Goal: Navigation & Orientation: Understand site structure

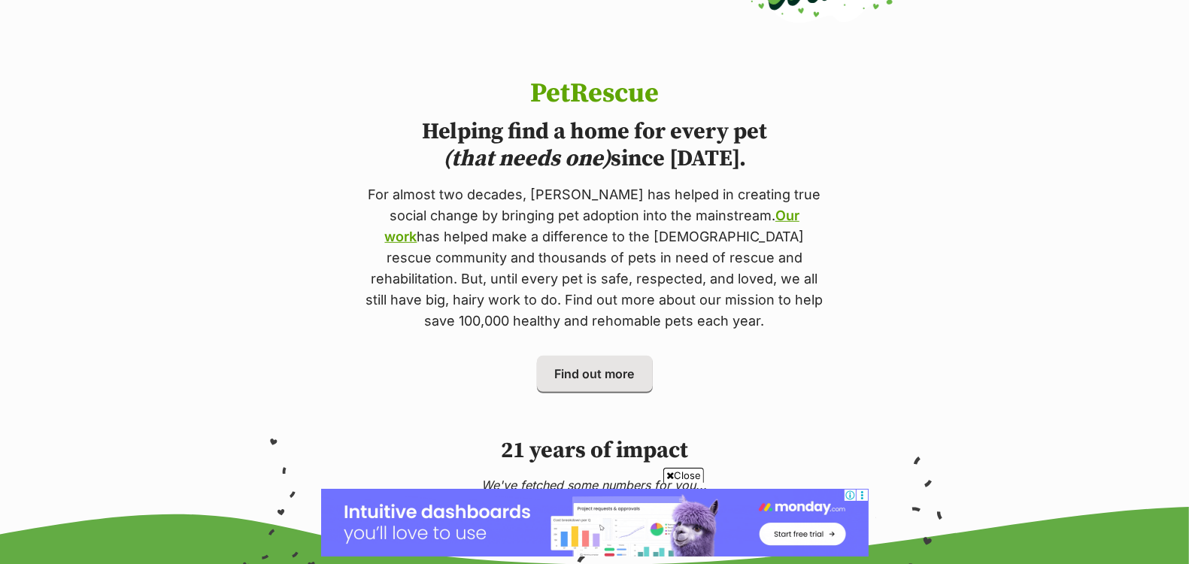
scroll to position [678, 0]
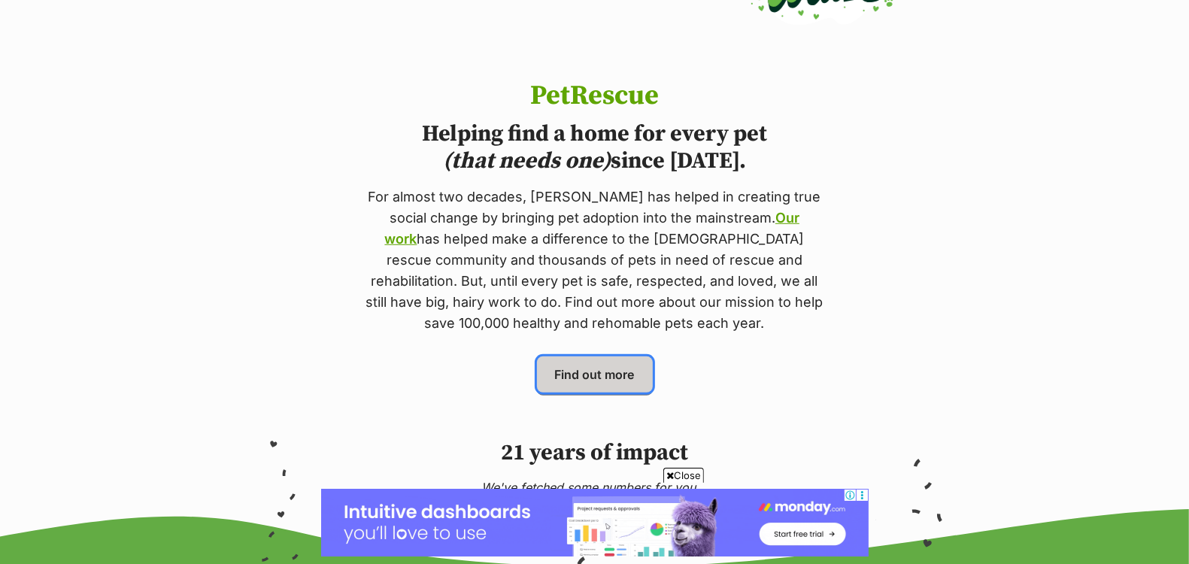
click at [615, 375] on span "Find out more" at bounding box center [595, 375] width 80 height 18
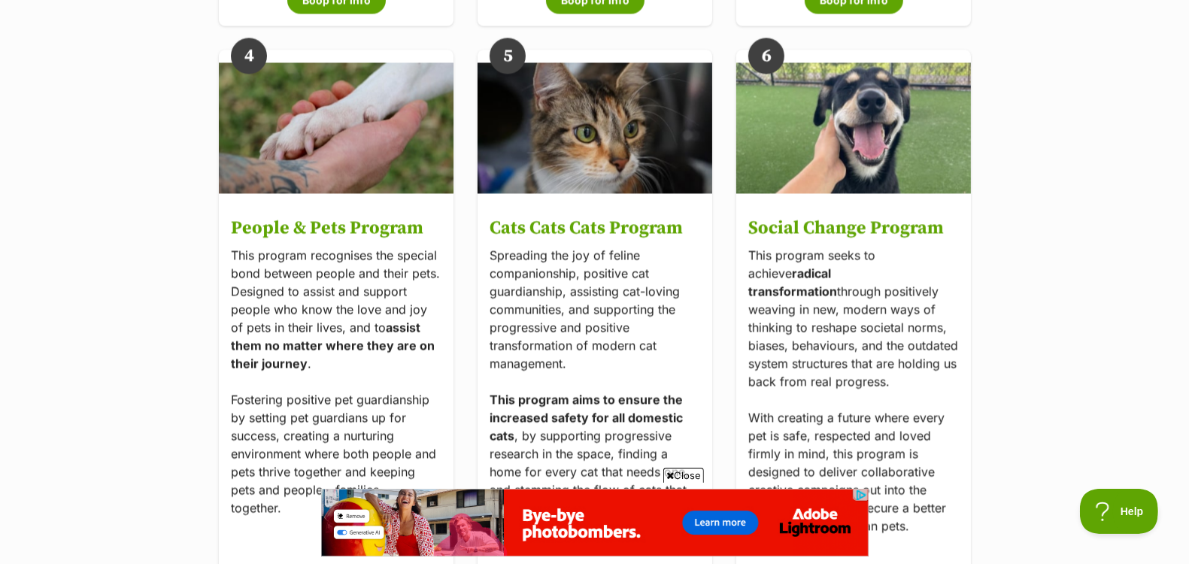
scroll to position [2852, 0]
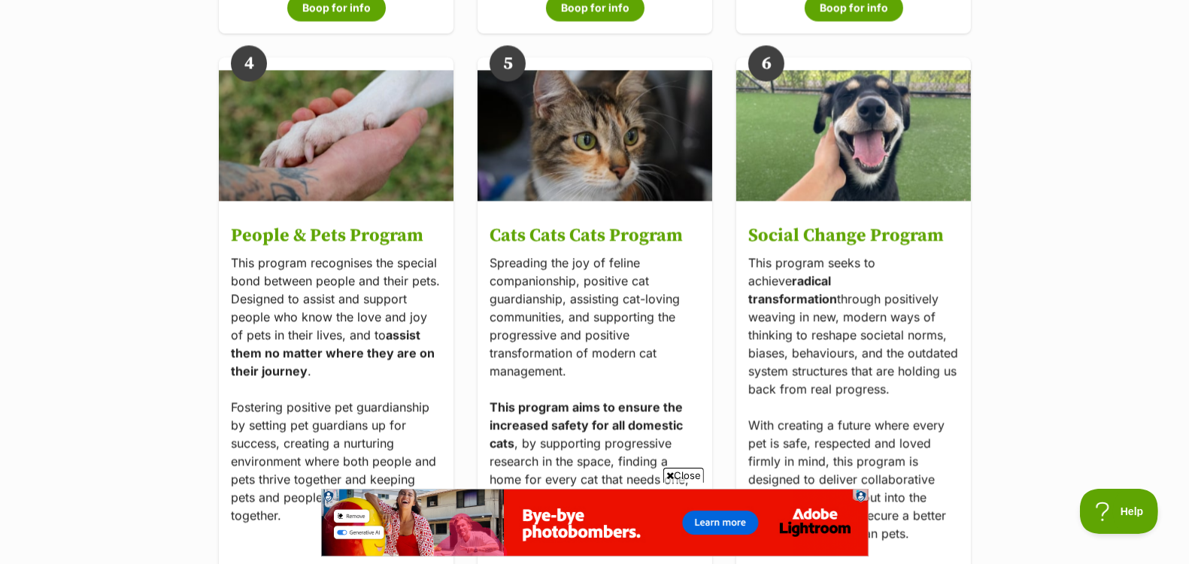
click at [693, 473] on span "Close" at bounding box center [683, 475] width 41 height 15
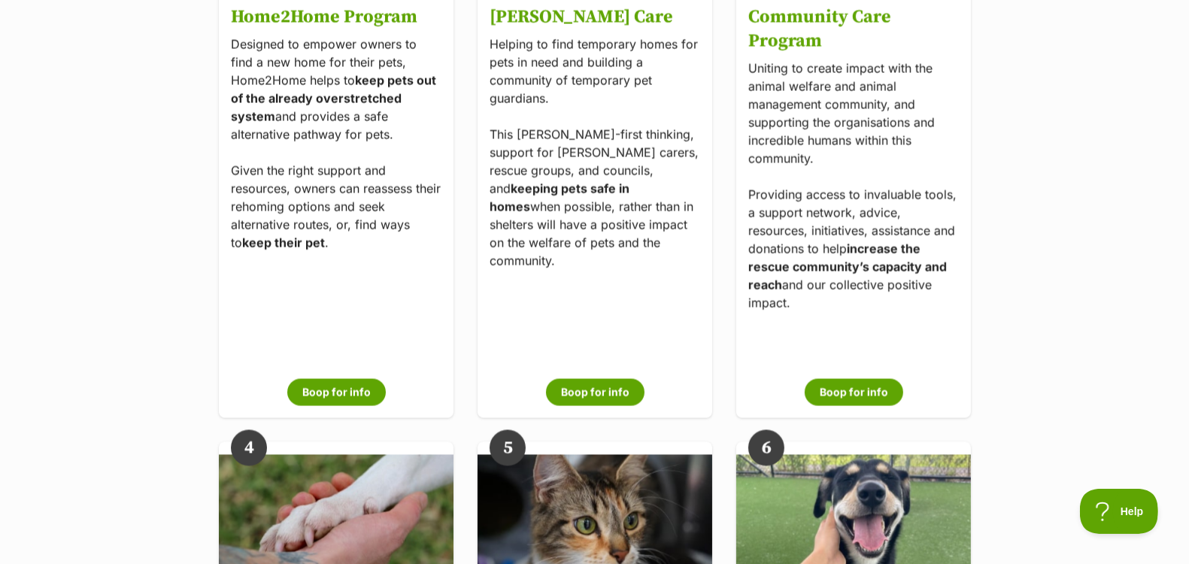
scroll to position [2477, 0]
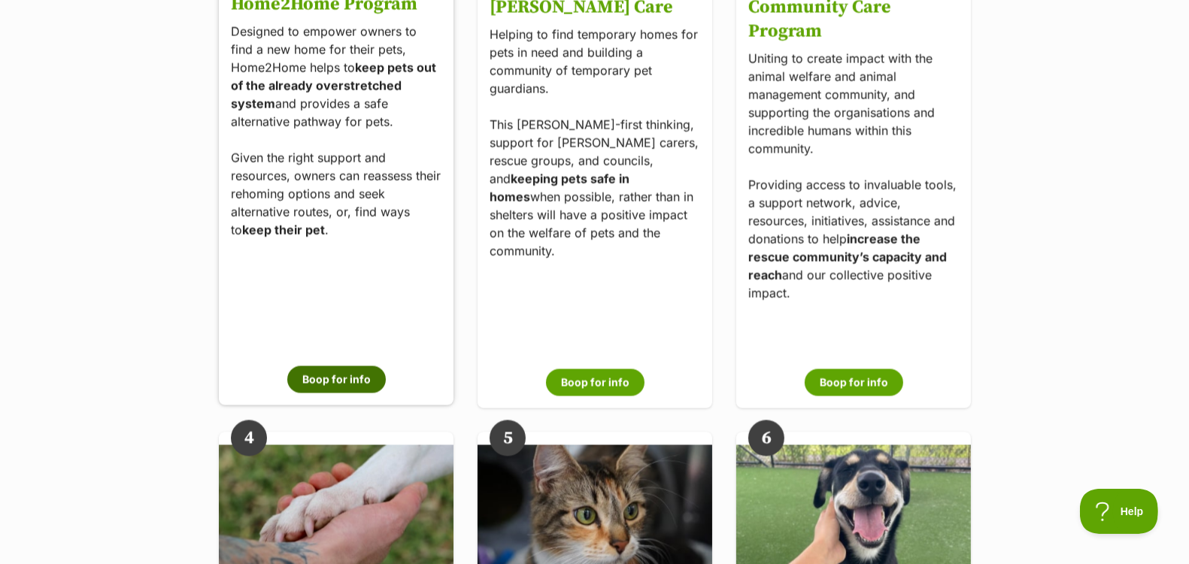
click at [351, 387] on button "Boop for info" at bounding box center [336, 379] width 99 height 27
